Goal: Task Accomplishment & Management: Use online tool/utility

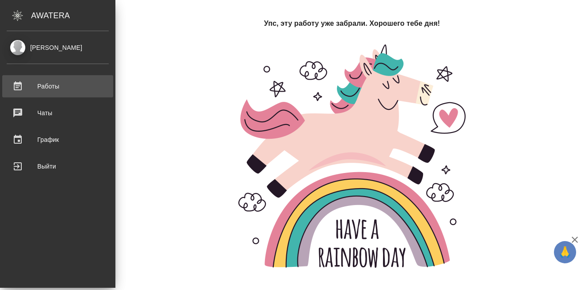
click at [16, 83] on div "Работы" at bounding box center [58, 85] width 102 height 13
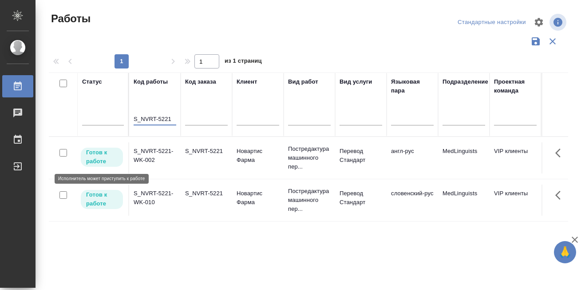
type input "S_NVRT-5221"
click at [96, 157] on p "Готов к работе" at bounding box center [102, 157] width 32 height 18
click at [96, 156] on p "Готов к работе" at bounding box center [102, 157] width 32 height 18
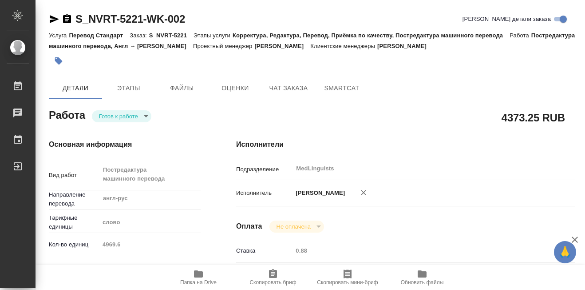
type textarea "x"
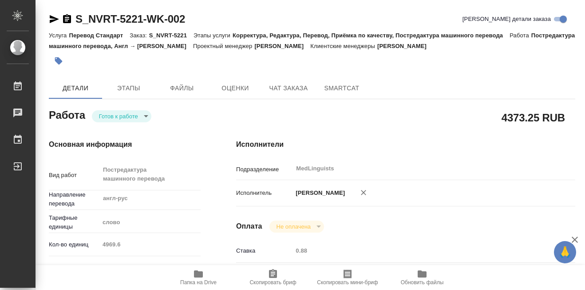
type textarea "x"
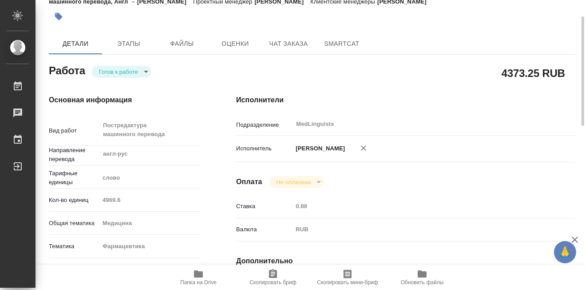
scroll to position [89, 0]
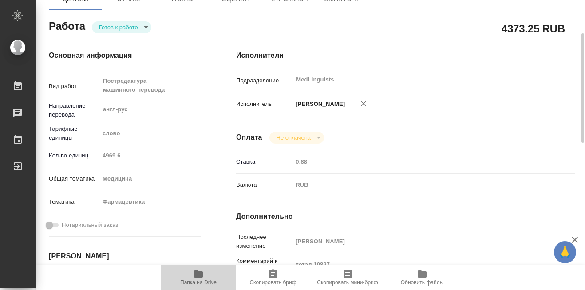
click at [200, 272] on icon "button" at bounding box center [198, 273] width 9 height 7
